Goal: Find specific page/section: Find specific page/section

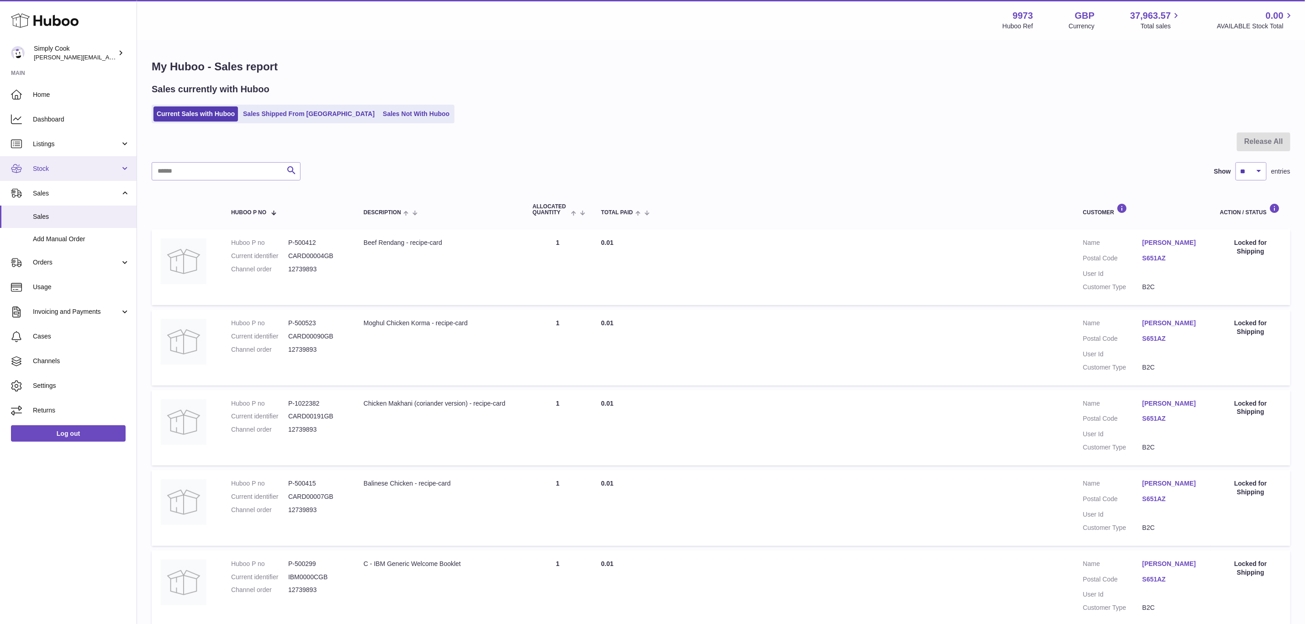
drag, startPoint x: 51, startPoint y: 166, endPoint x: 53, endPoint y: 179, distance: 12.4
click at [51, 166] on span "Stock" at bounding box center [76, 168] width 87 height 9
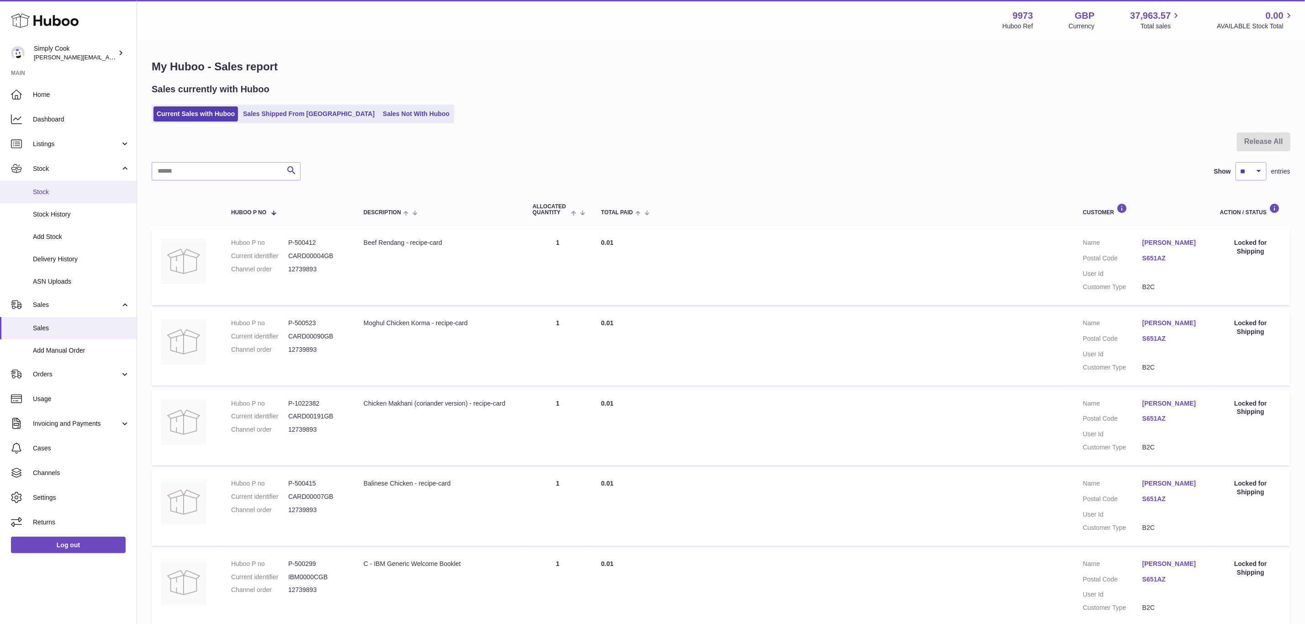
click at [53, 190] on span "Stock" at bounding box center [81, 192] width 97 height 9
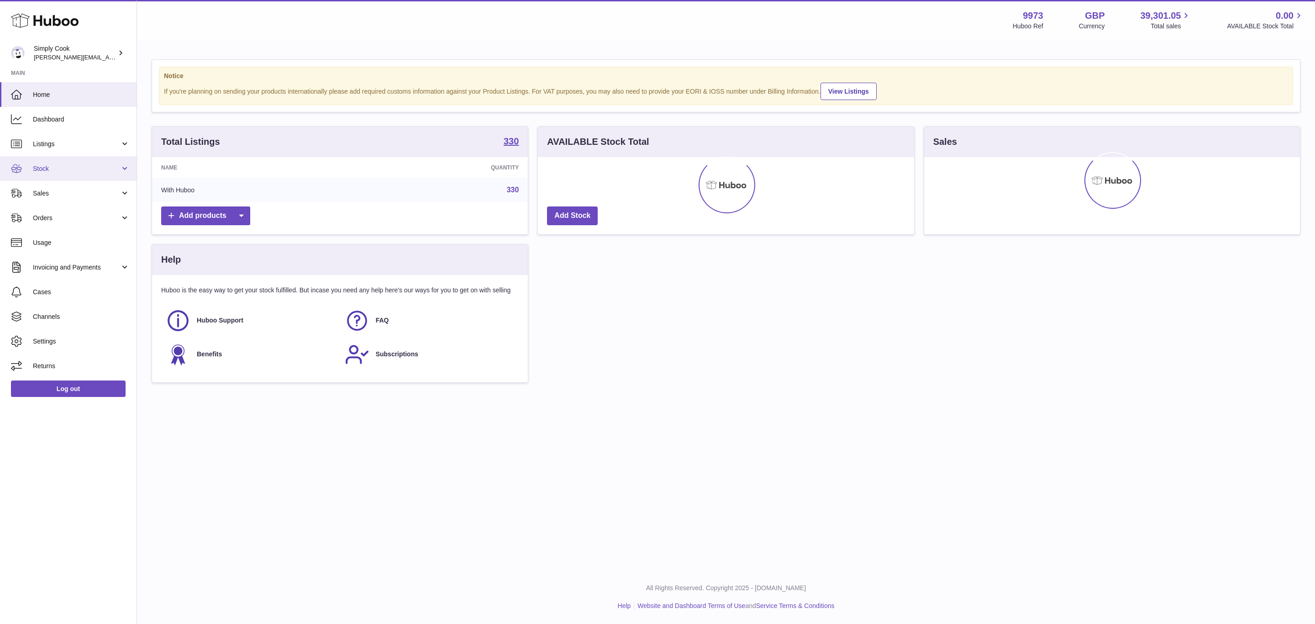
click at [44, 162] on link "Stock" at bounding box center [68, 168] width 137 height 25
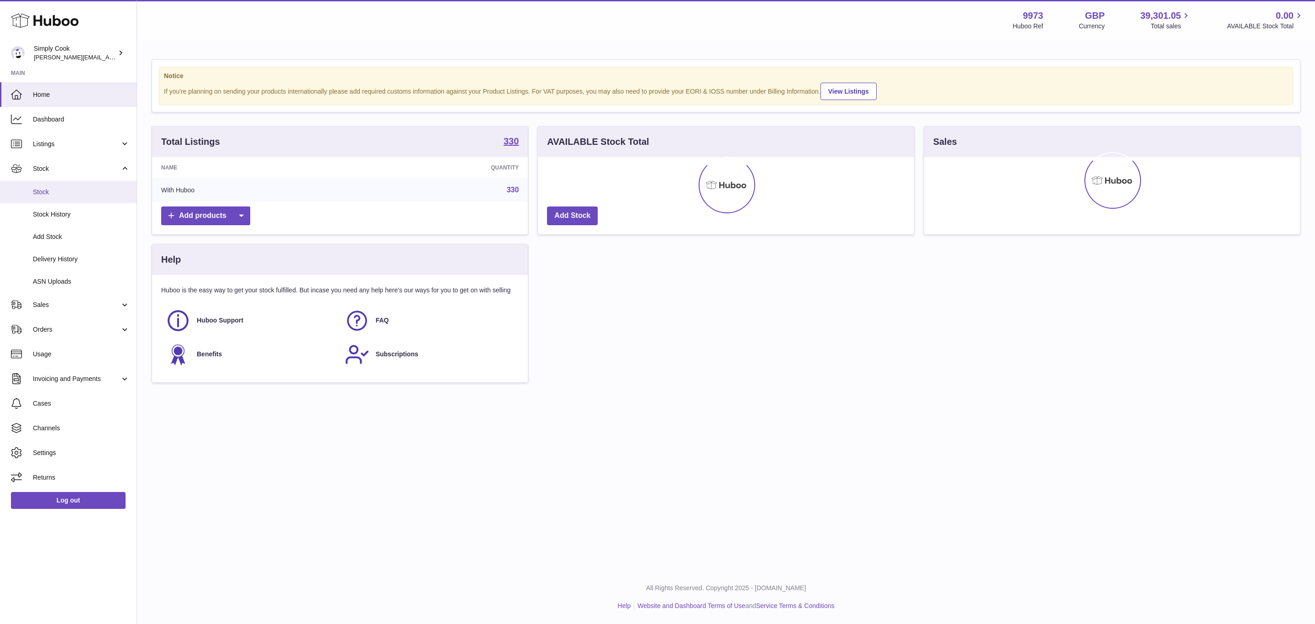
click at [51, 199] on link "Stock" at bounding box center [68, 192] width 137 height 22
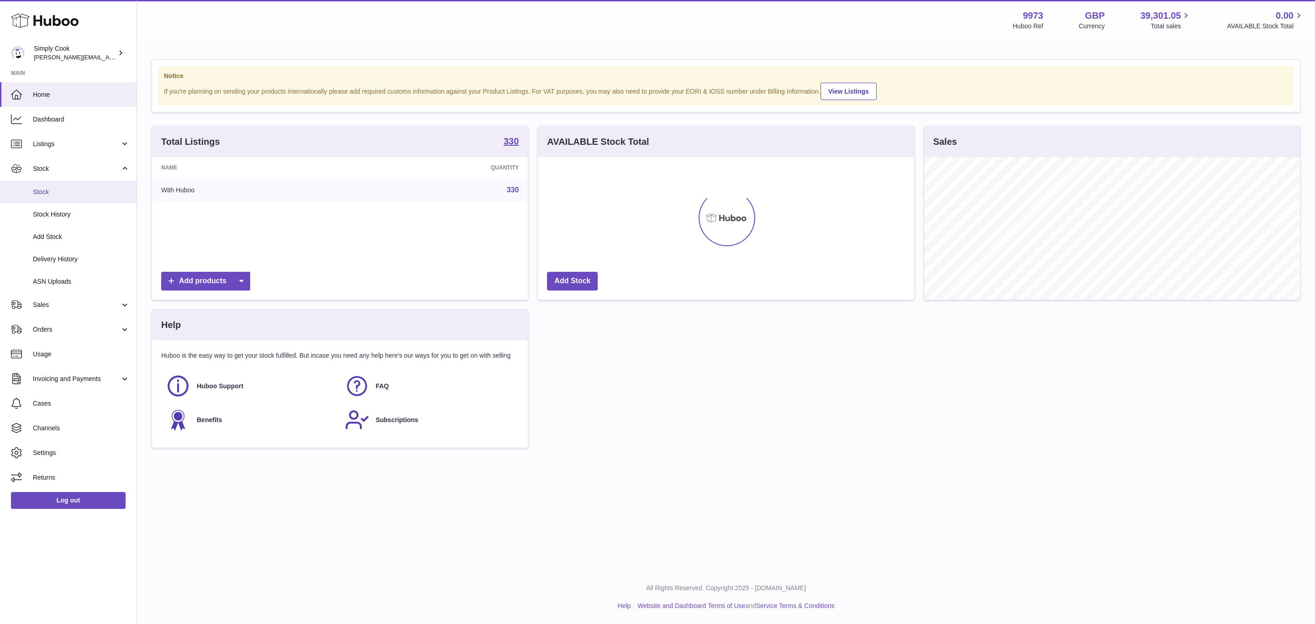
scroll to position [142, 375]
click at [37, 195] on span "Stock" at bounding box center [81, 192] width 97 height 9
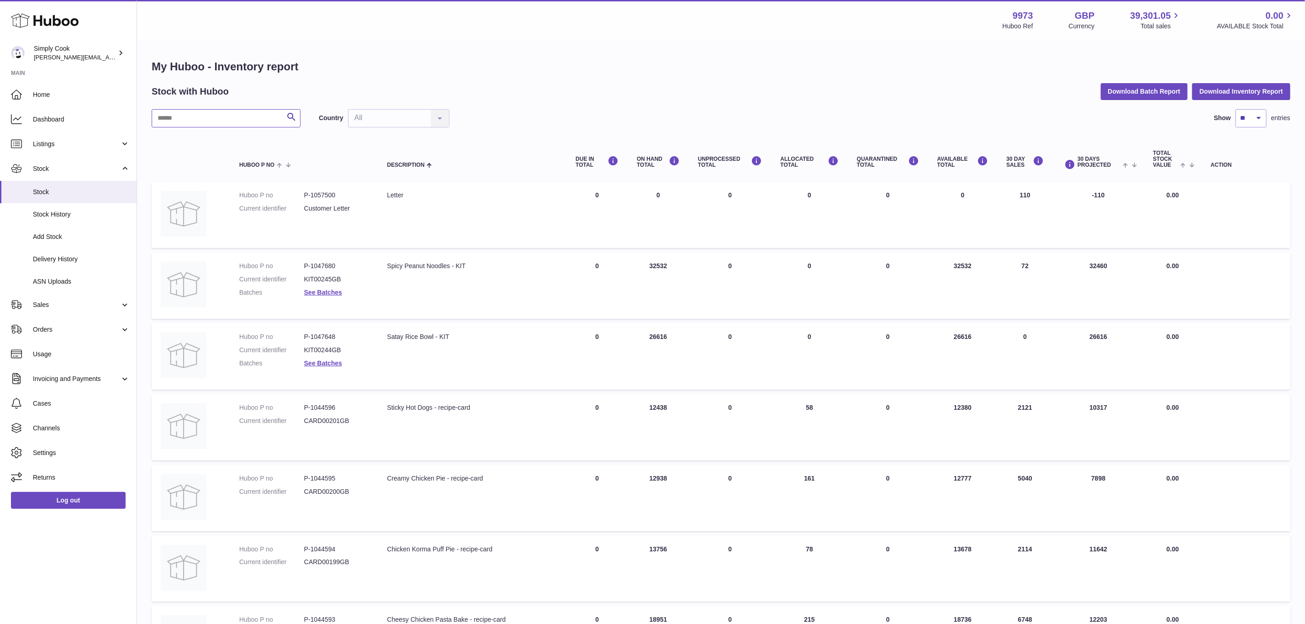
click at [252, 121] on input "text" at bounding box center [226, 118] width 149 height 18
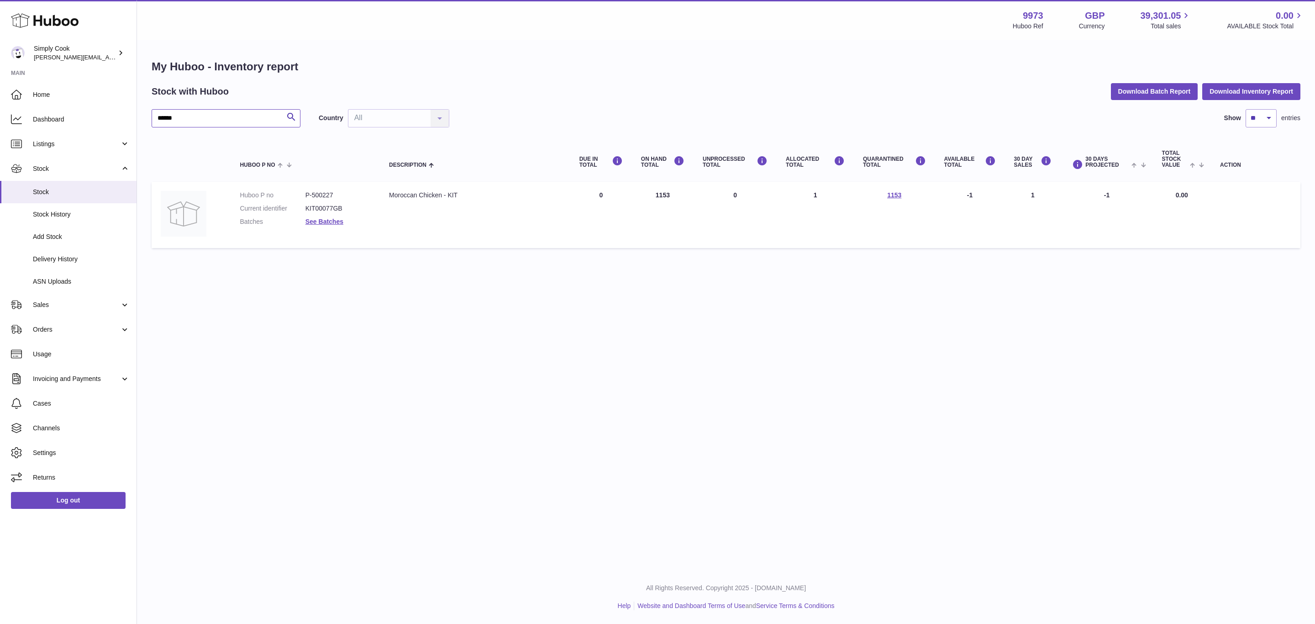
type input "******"
